Goal: Information Seeking & Learning: Learn about a topic

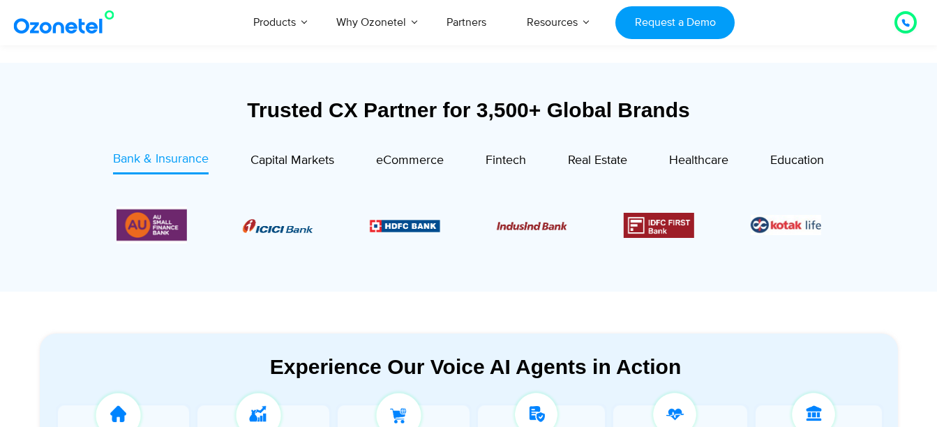
scroll to position [489, 0]
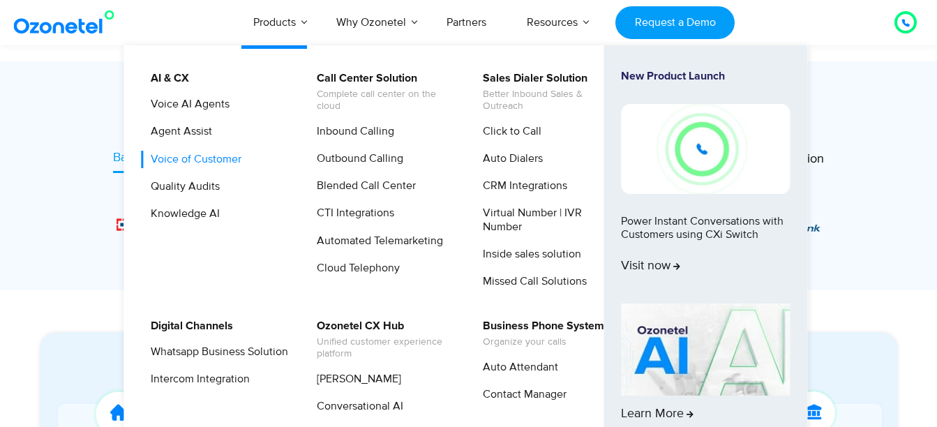
click at [179, 159] on link "Voice of Customer" at bounding box center [193, 159] width 102 height 17
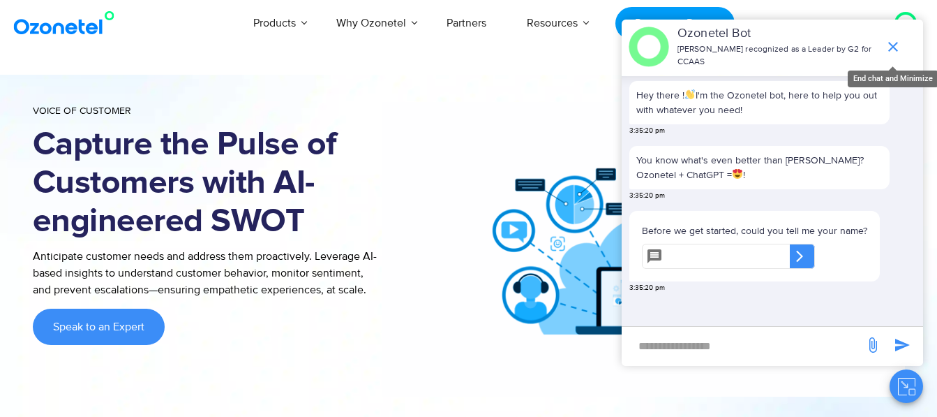
click at [894, 43] on icon "end chat or minimize" at bounding box center [893, 46] width 17 height 17
